Goal: Transaction & Acquisition: Purchase product/service

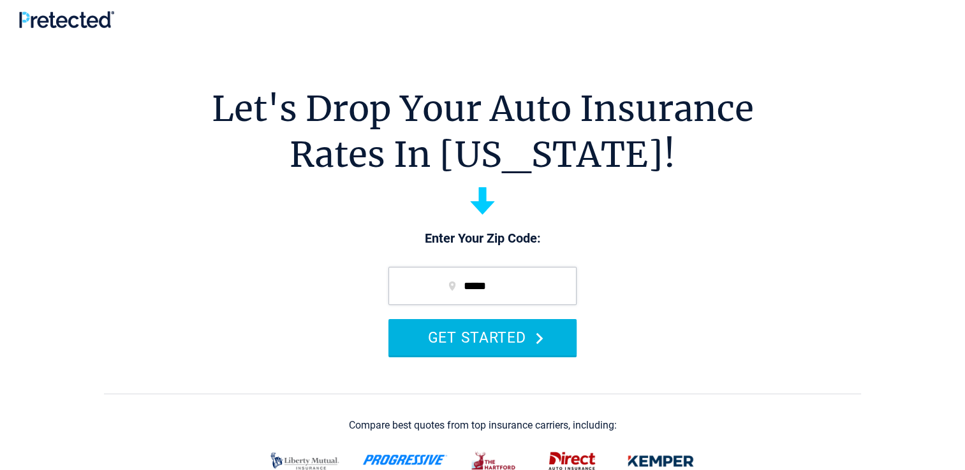
click at [541, 329] on button "GET STARTED" at bounding box center [482, 337] width 188 height 36
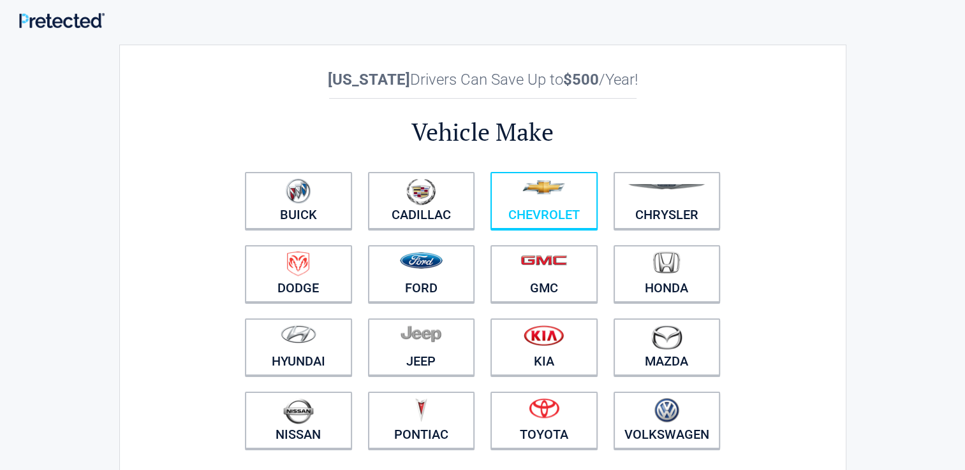
click at [561, 207] on link "Chevrolet" at bounding box center [543, 200] width 107 height 57
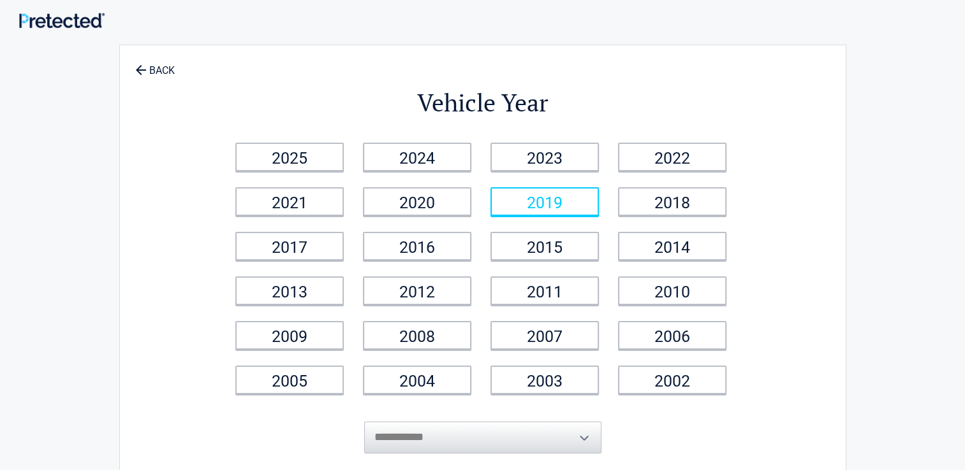
click at [569, 210] on link "2019" at bounding box center [544, 201] width 108 height 29
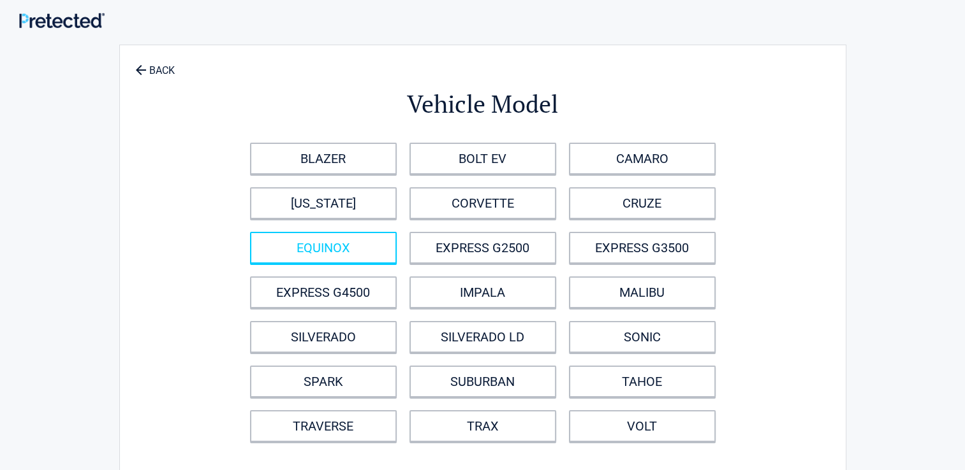
click at [363, 247] on link "EQUINOX" at bounding box center [323, 248] width 147 height 32
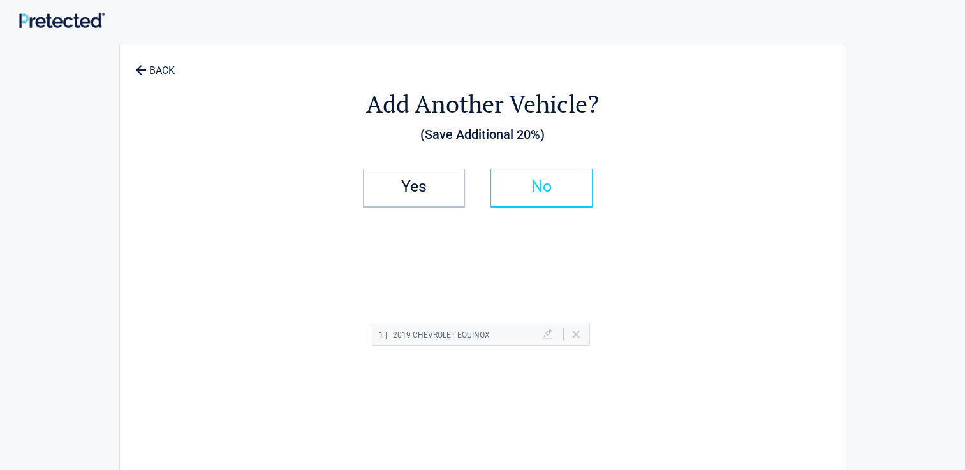
click at [558, 201] on link "No" at bounding box center [541, 188] width 102 height 38
